Goal: Navigation & Orientation: Find specific page/section

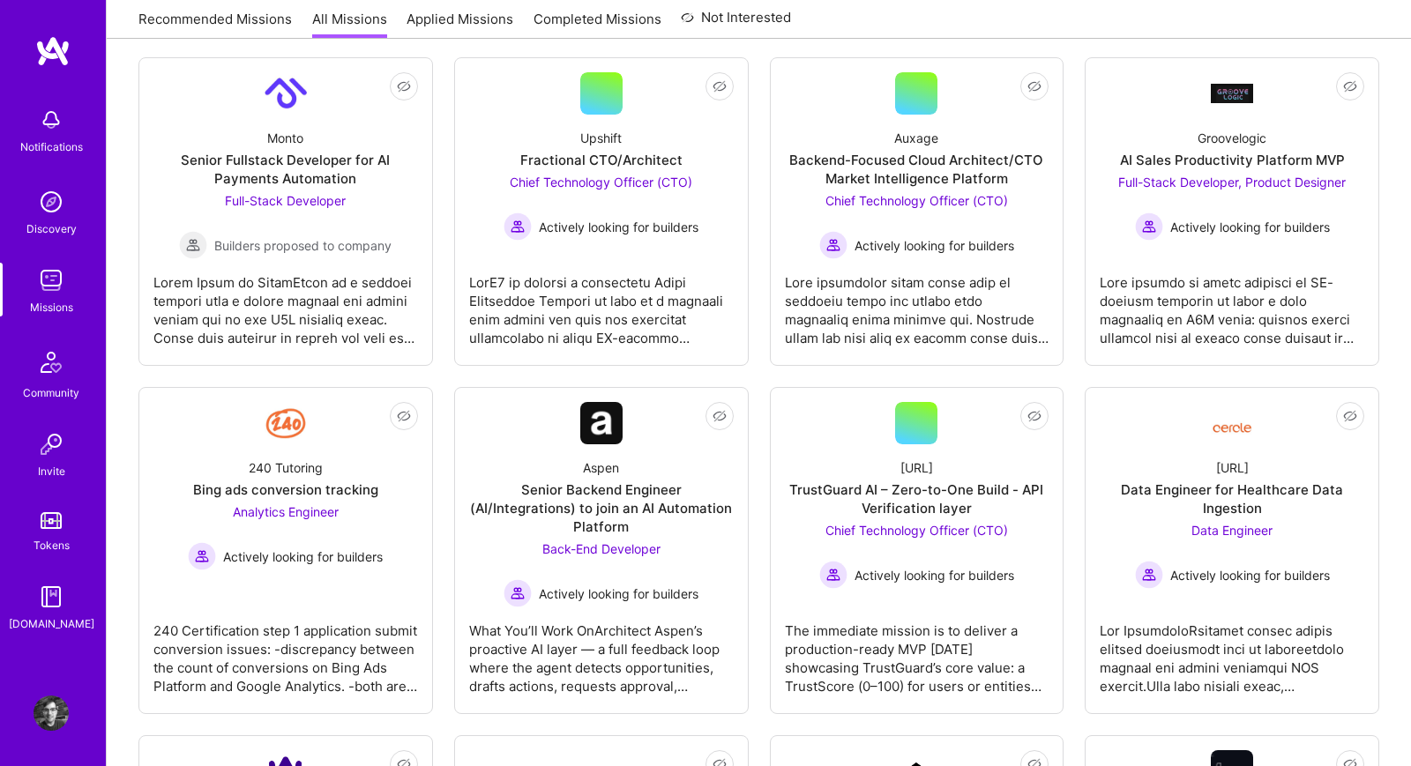
scroll to position [272, 0]
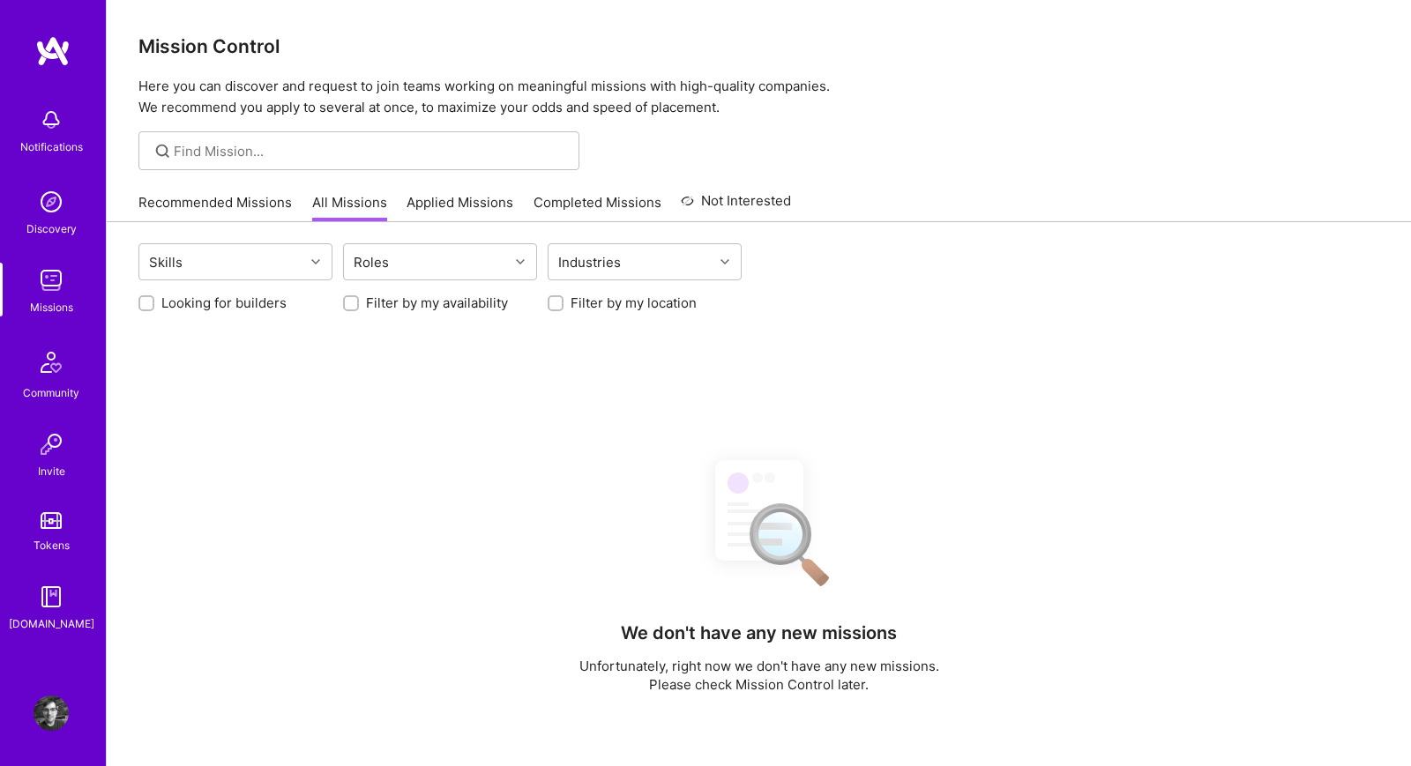
scroll to position [272, 0]
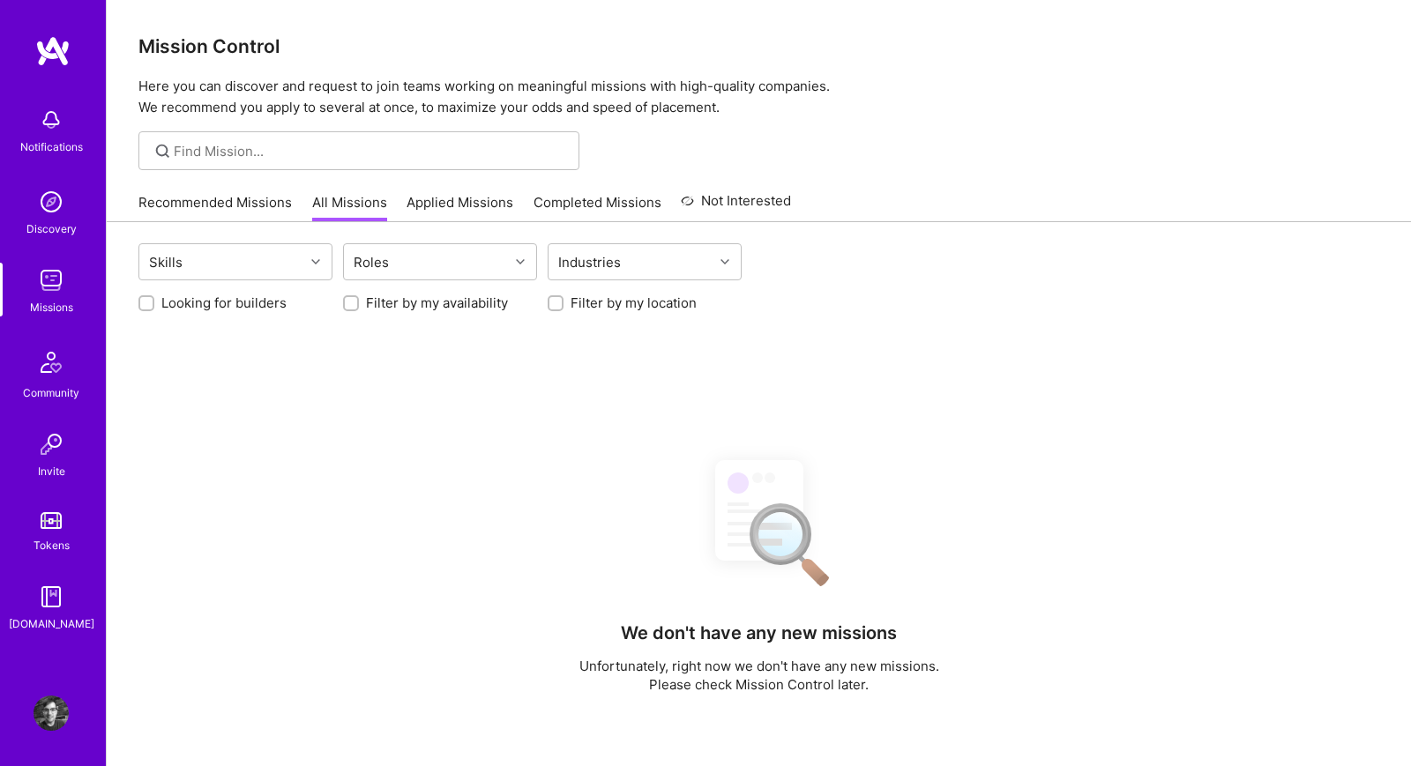
scroll to position [272, 0]
